Goal: Check status: Check status

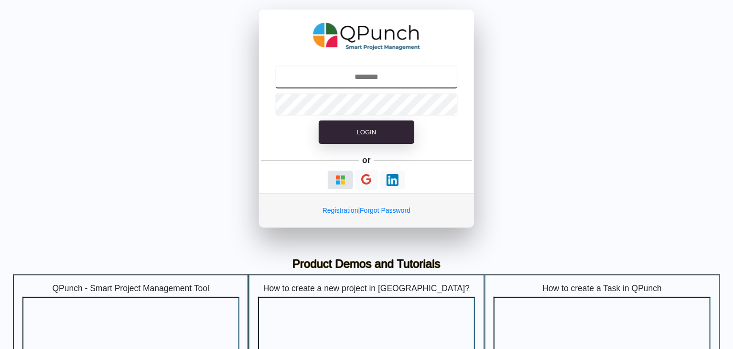
type input "**********"
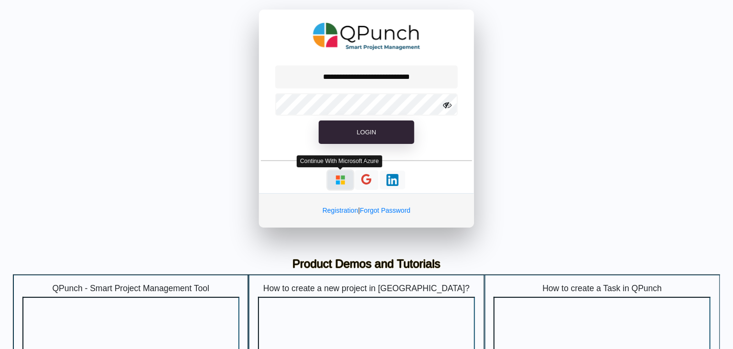
click at [338, 178] on img "button" at bounding box center [341, 180] width 12 height 12
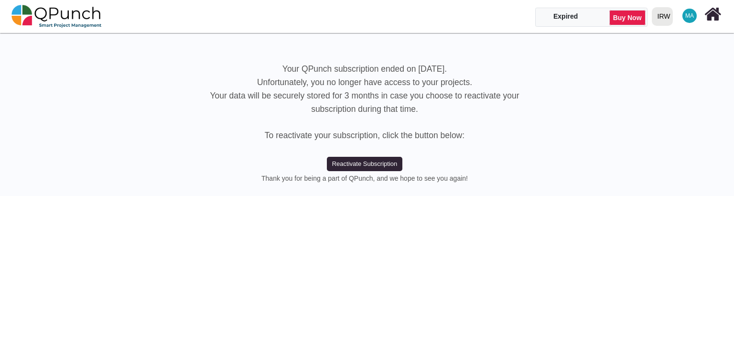
click at [665, 19] on div "IRW" at bounding box center [664, 16] width 13 height 17
click at [665, 40] on link "IRW" at bounding box center [681, 43] width 66 height 13
click at [665, 18] on div "IRW" at bounding box center [664, 16] width 13 height 17
click at [667, 56] on link "IRW" at bounding box center [681, 56] width 66 height 13
select select "**********"
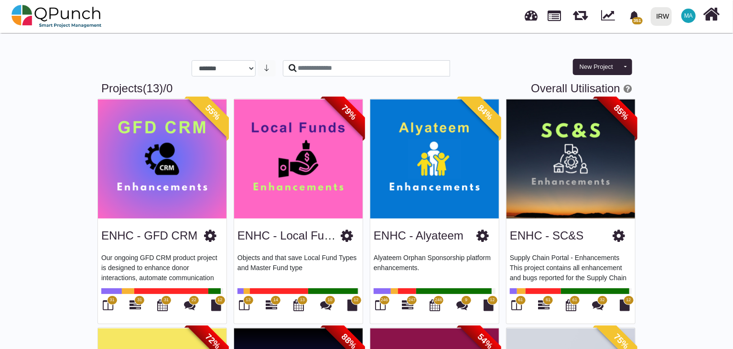
click at [195, 160] on img at bounding box center [162, 159] width 129 height 120
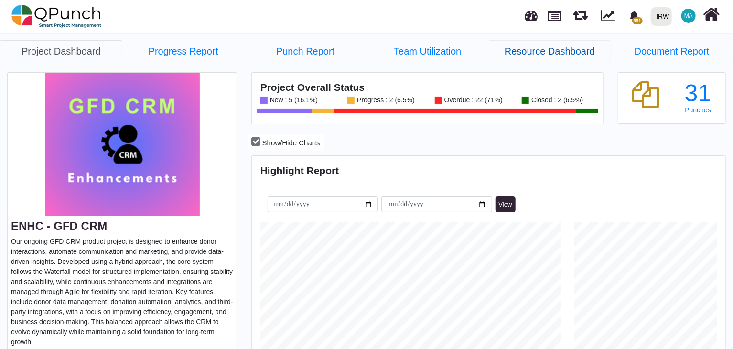
scroll to position [207, 471]
click at [196, 54] on link "Progress Report" at bounding box center [183, 51] width 122 height 22
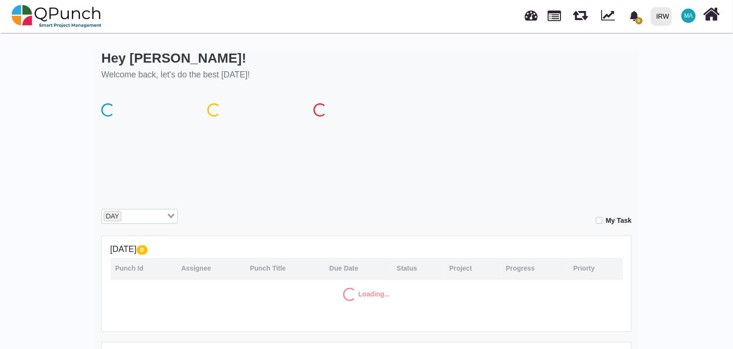
scroll to position [33, 0]
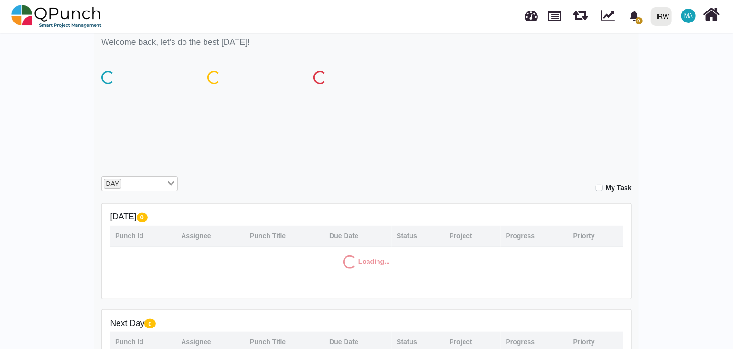
click at [141, 95] on div "**********" at bounding box center [366, 259] width 531 height 482
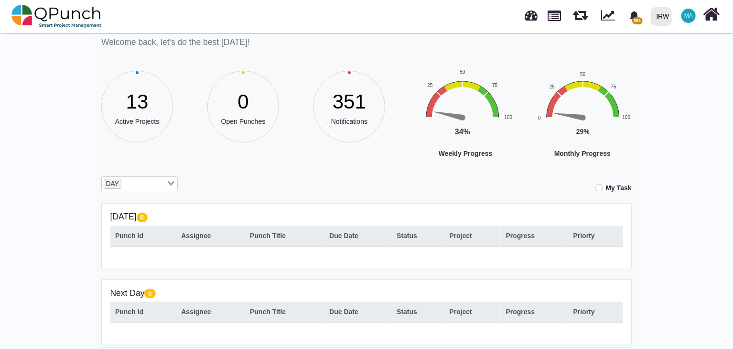
scroll to position [122, 0]
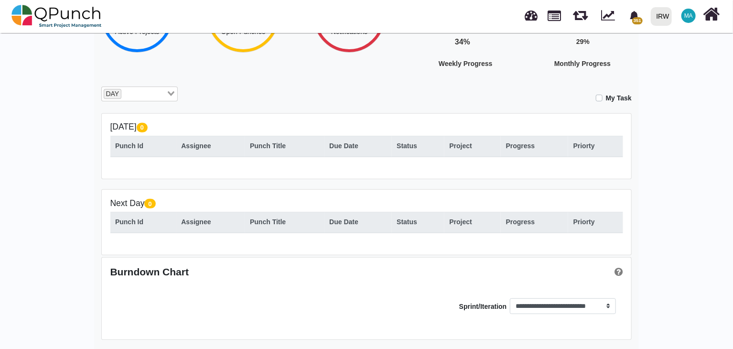
click at [172, 93] on icon "Search for option" at bounding box center [171, 93] width 7 height 5
click at [128, 120] on li "WEEK" at bounding box center [139, 122] width 76 height 12
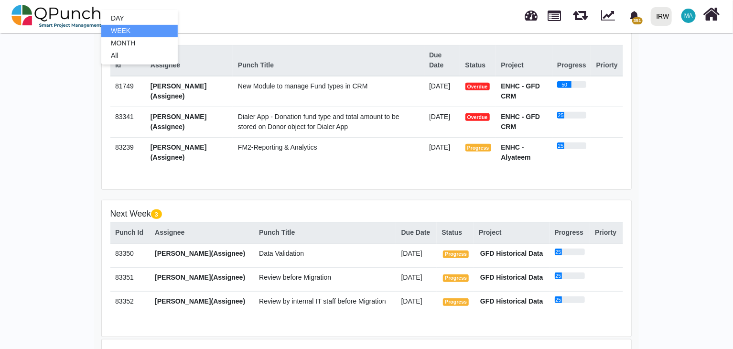
scroll to position [199, 0]
